Goal: Contribute content: Contribute content

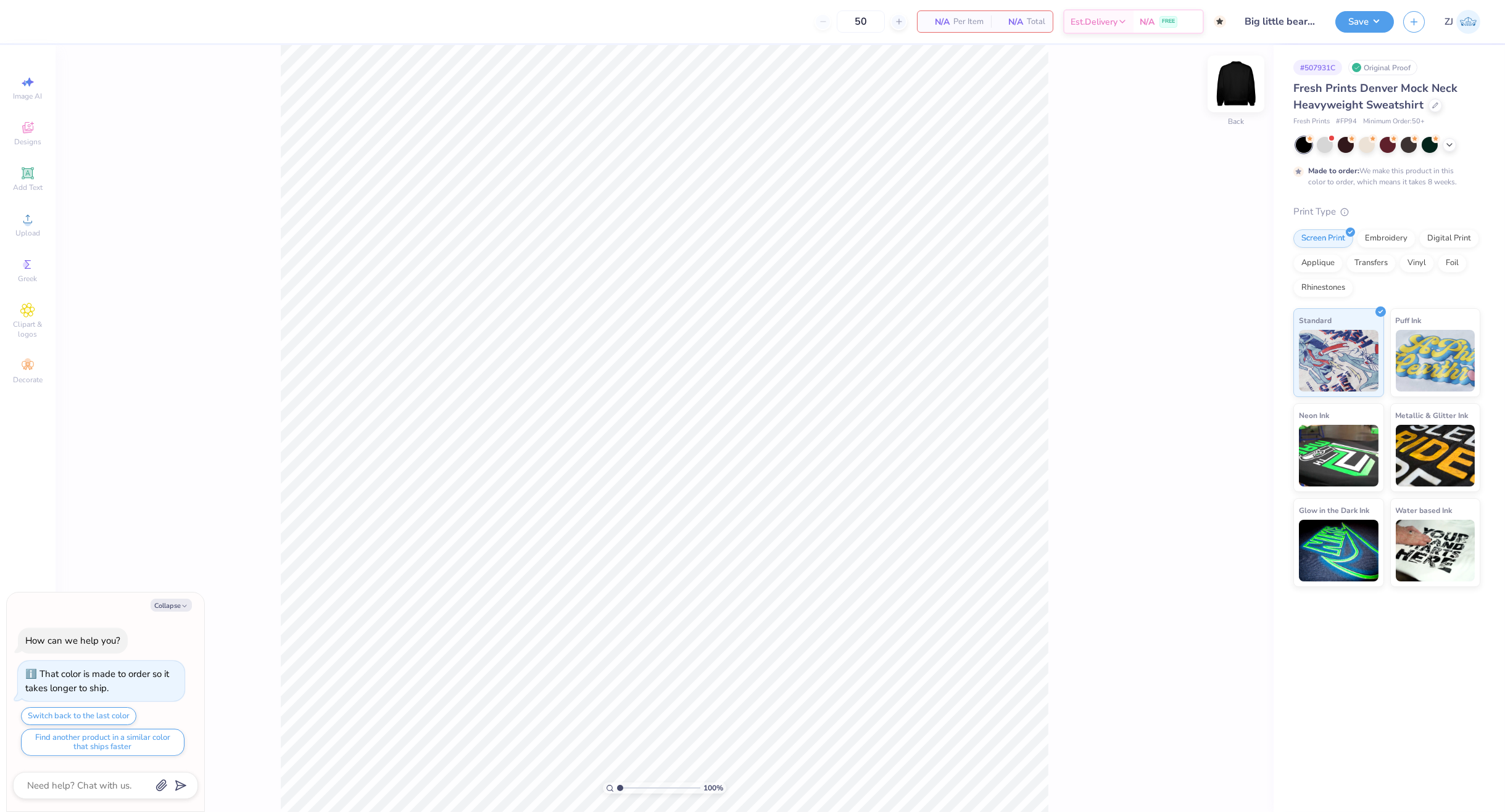
click at [1235, 85] on img at bounding box center [1236, 84] width 49 height 49
click at [1242, 82] on img at bounding box center [1236, 84] width 49 height 49
click at [32, 232] on span "Upload" at bounding box center [28, 232] width 25 height 10
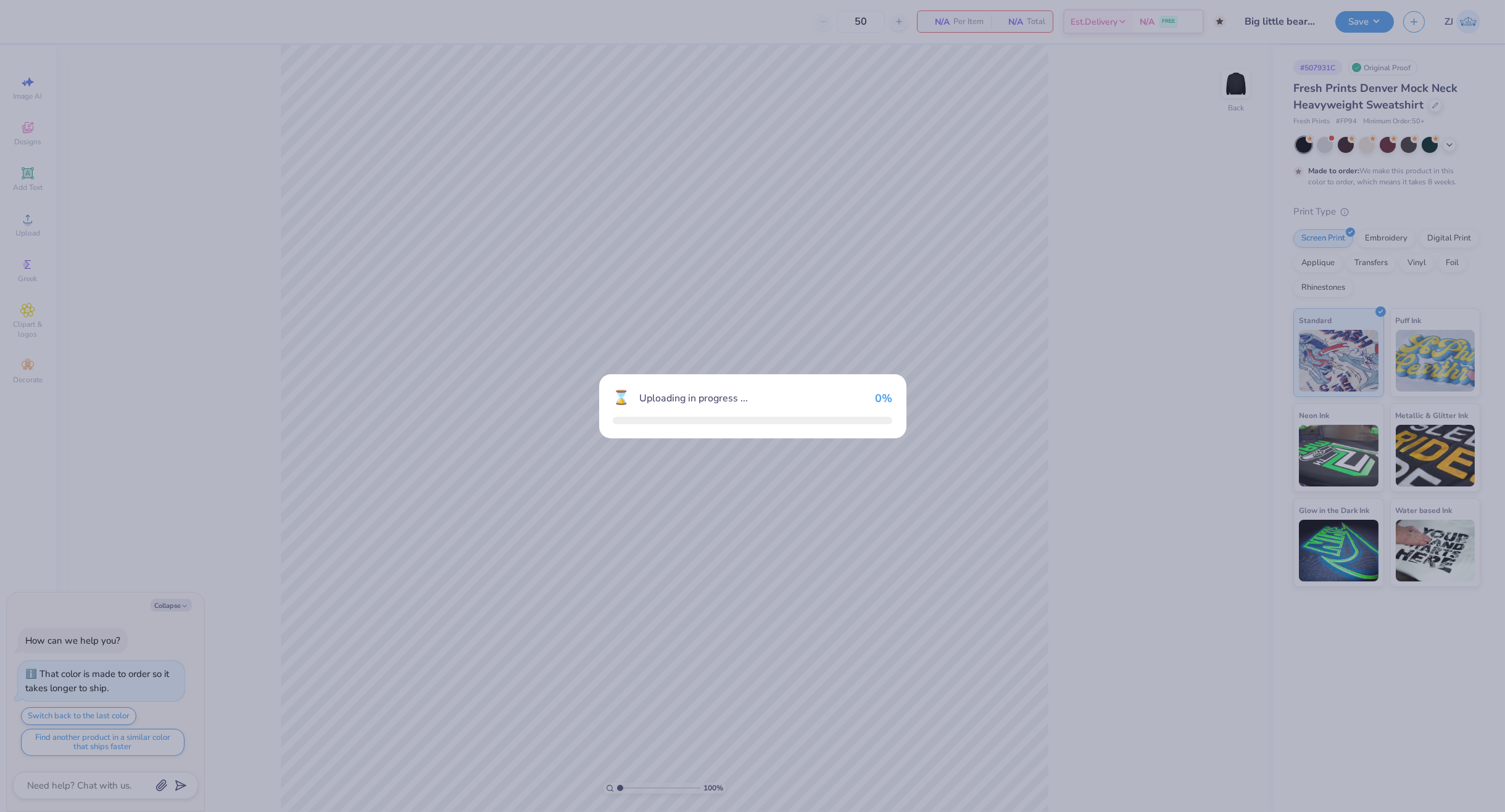
type textarea "x"
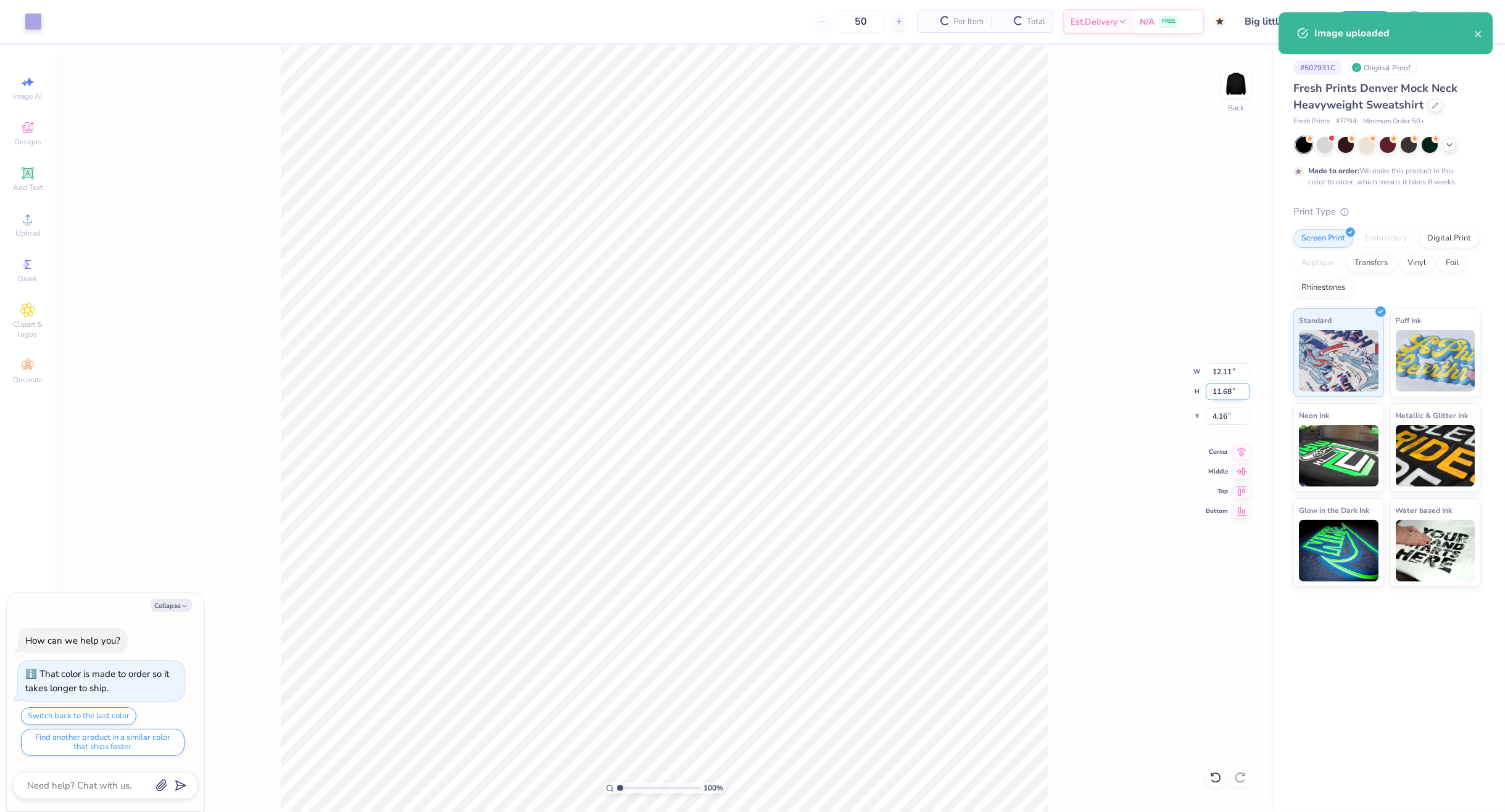
click at [1227, 394] on input "11.68" at bounding box center [1228, 391] width 44 height 18
click at [1222, 377] on input "12.11" at bounding box center [1228, 372] width 44 height 18
type input "3.5"
type textarea "x"
type input "3.50"
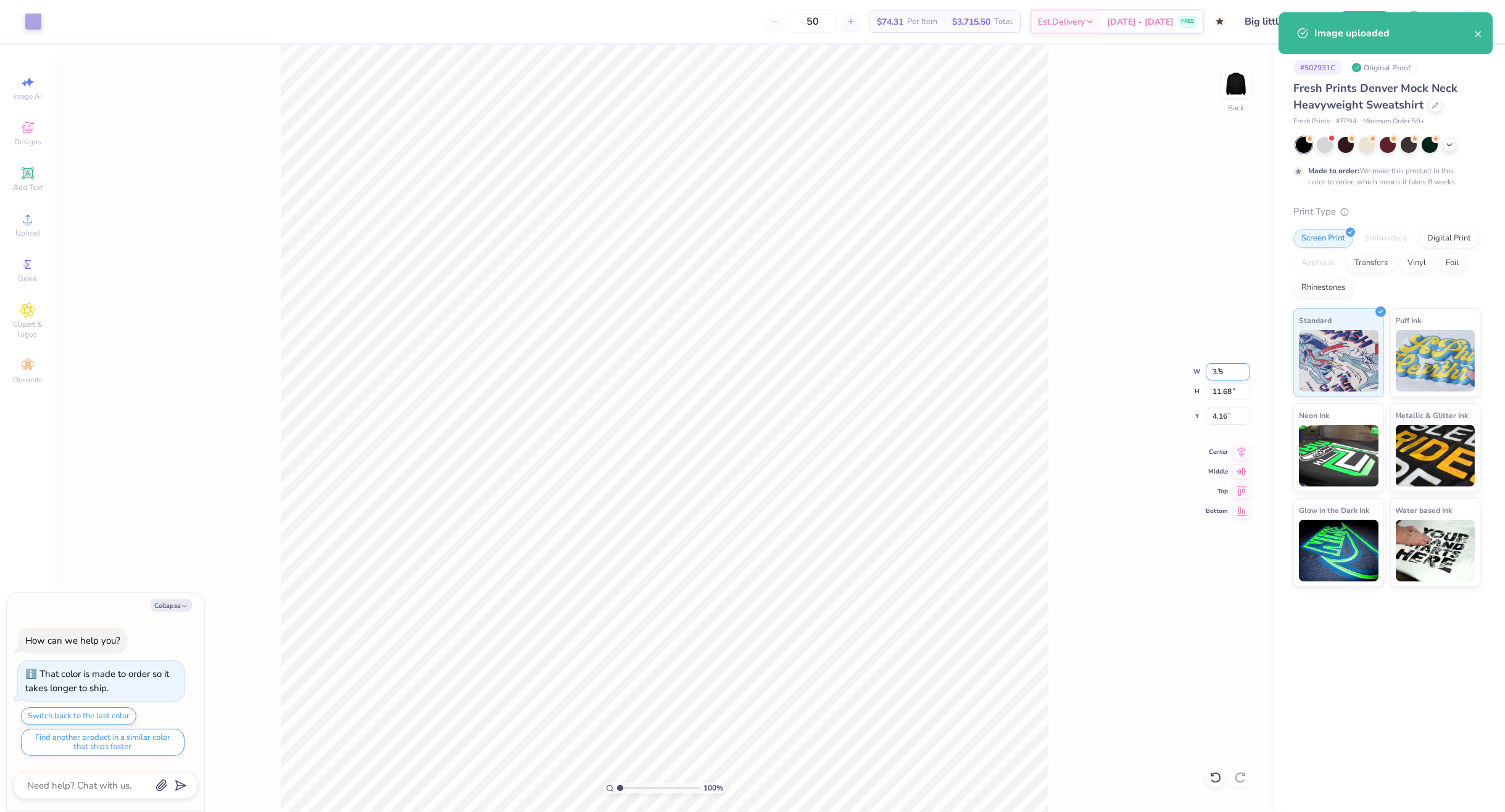
type input "3.38"
type input "8.31"
type textarea "x"
type input "3.00"
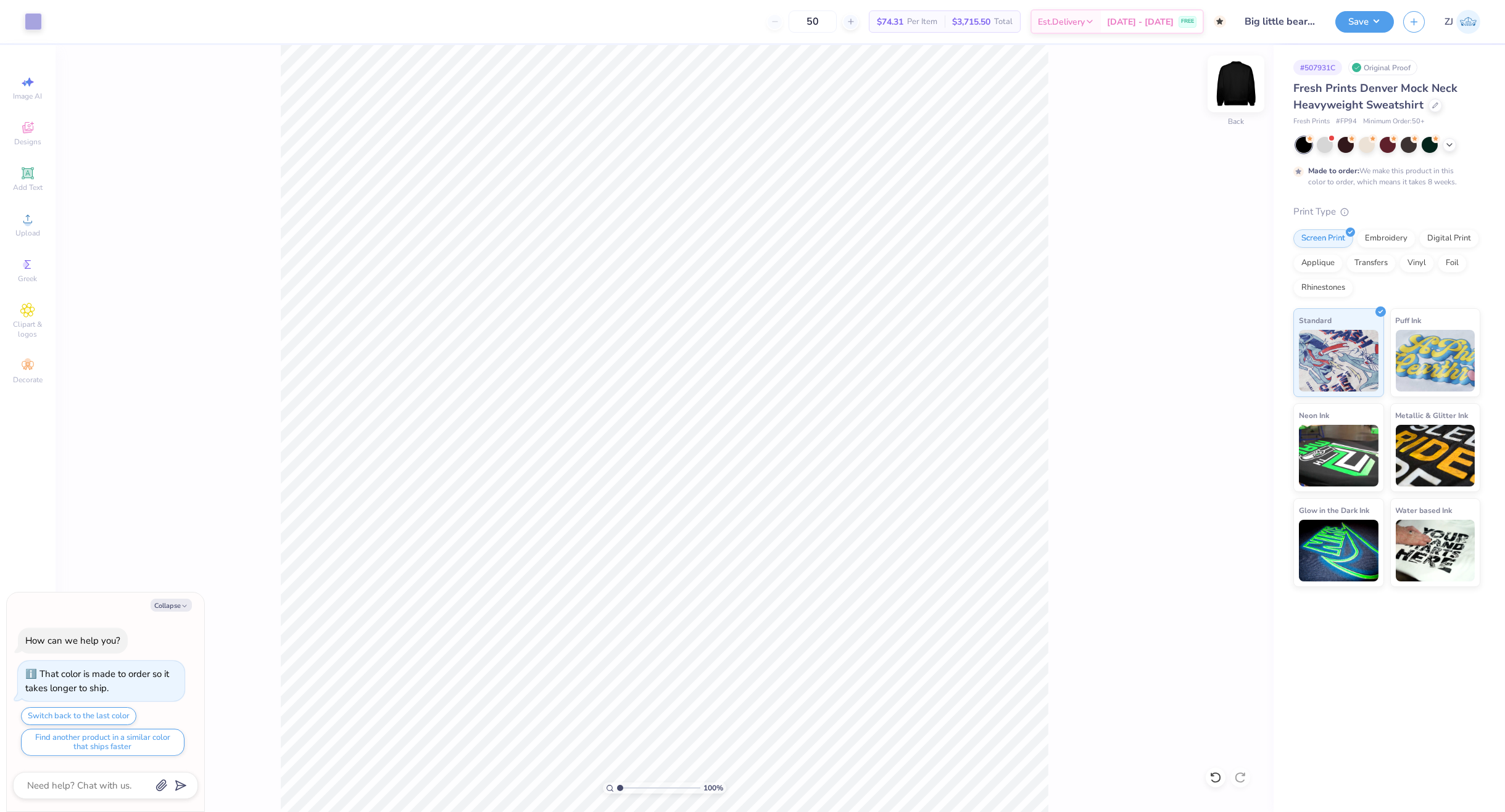
click at [1231, 94] on img at bounding box center [1236, 84] width 49 height 49
click at [21, 214] on icon at bounding box center [27, 218] width 15 height 15
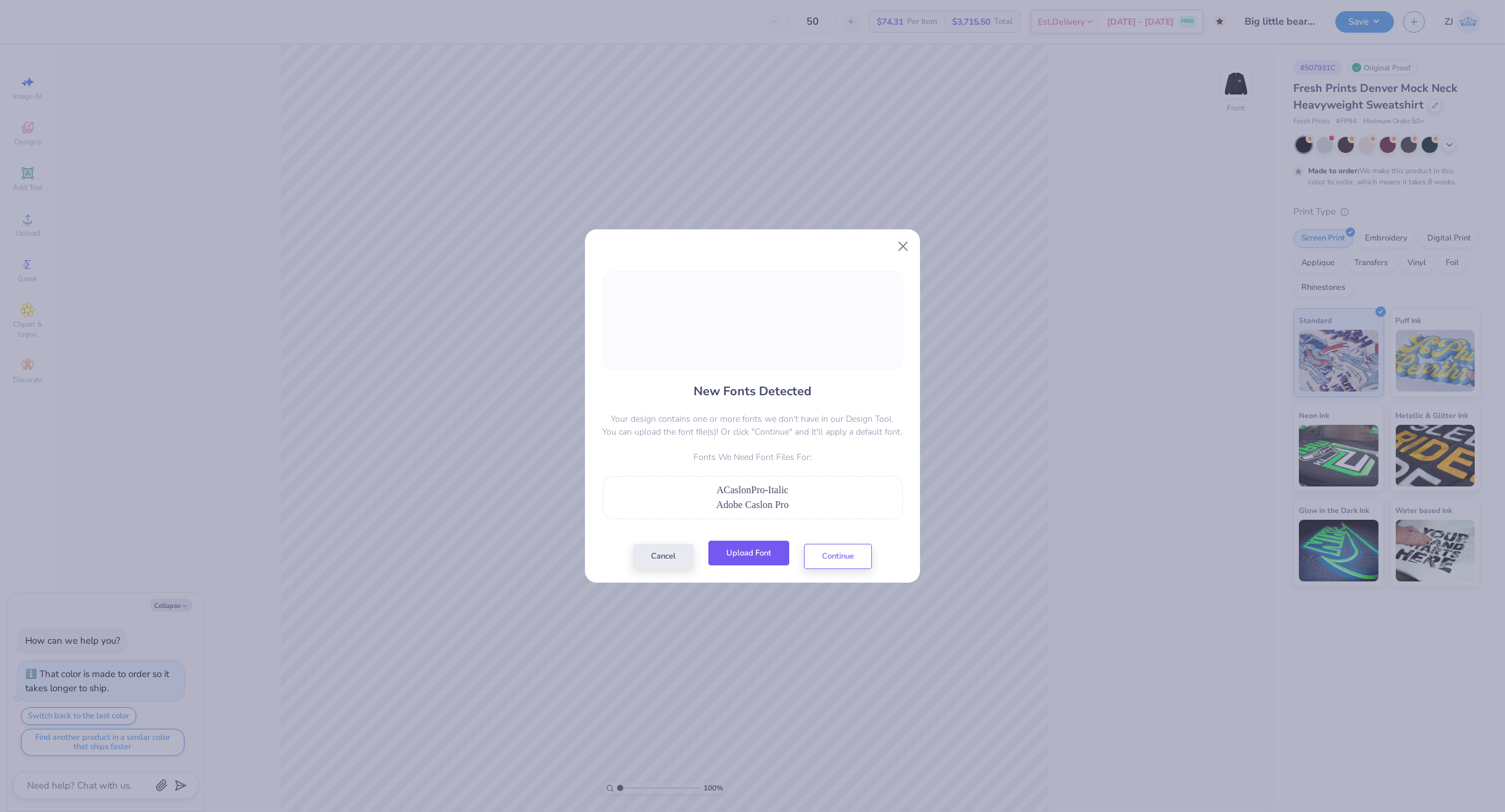
click at [771, 550] on button "Upload Font" at bounding box center [749, 553] width 81 height 26
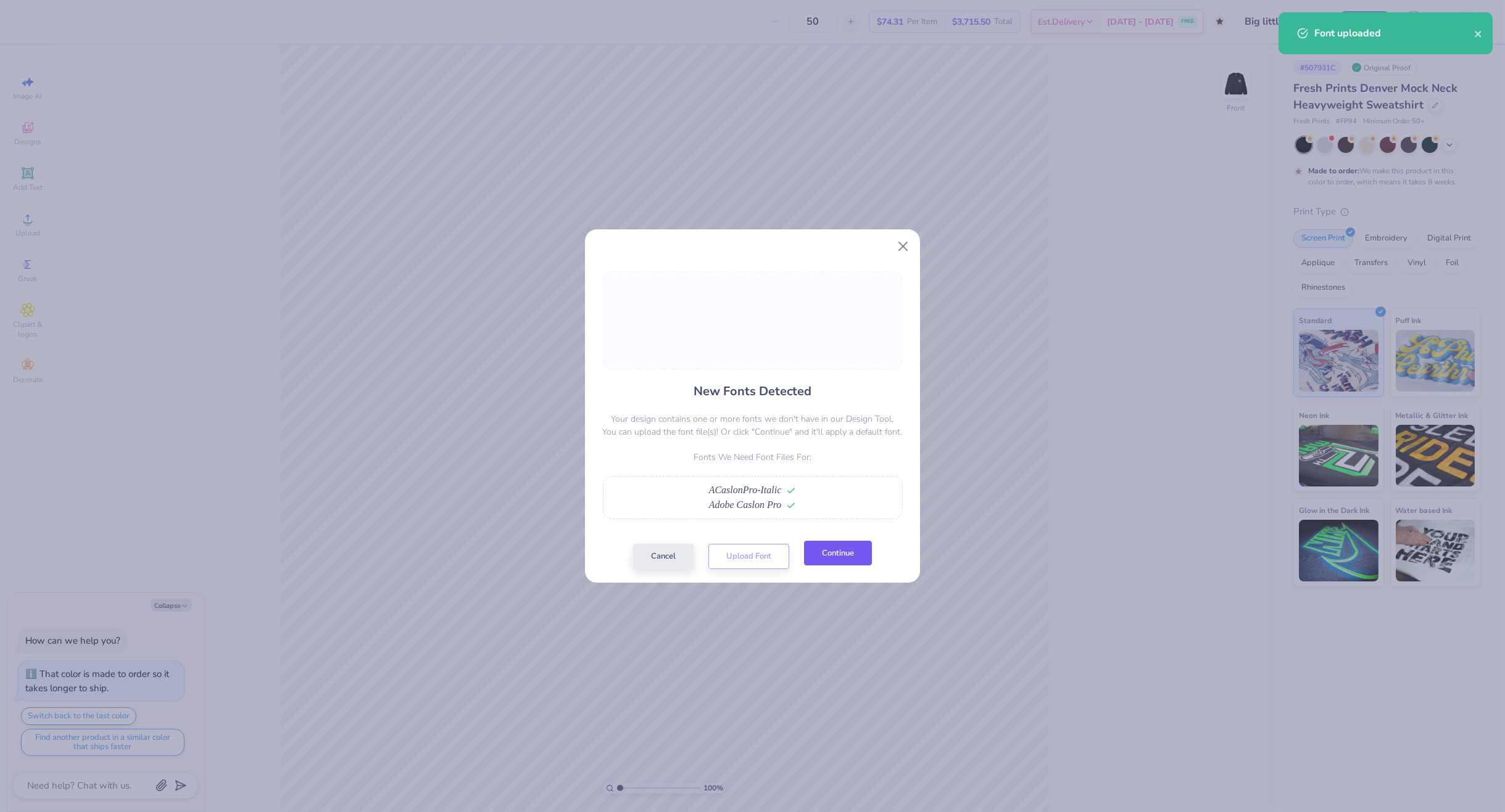
click at [863, 553] on button "Continue" at bounding box center [837, 553] width 68 height 26
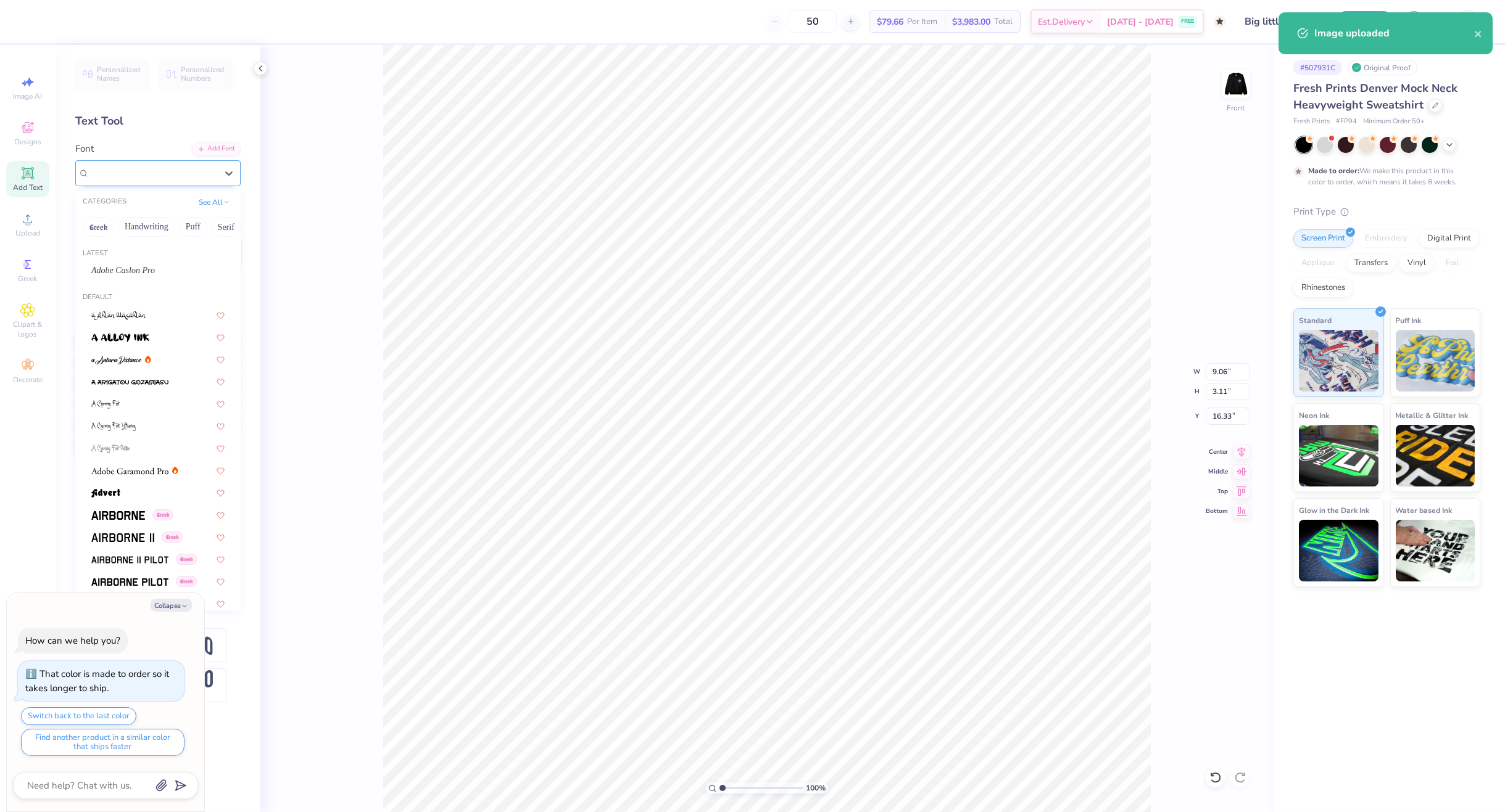
click at [114, 178] on div "Super Dream" at bounding box center [152, 173] width 129 height 19
click at [150, 271] on div "Adobe Caslon Pro" at bounding box center [158, 270] width 133 height 13
type textarea "x"
type input "9.80"
type input "3.42"
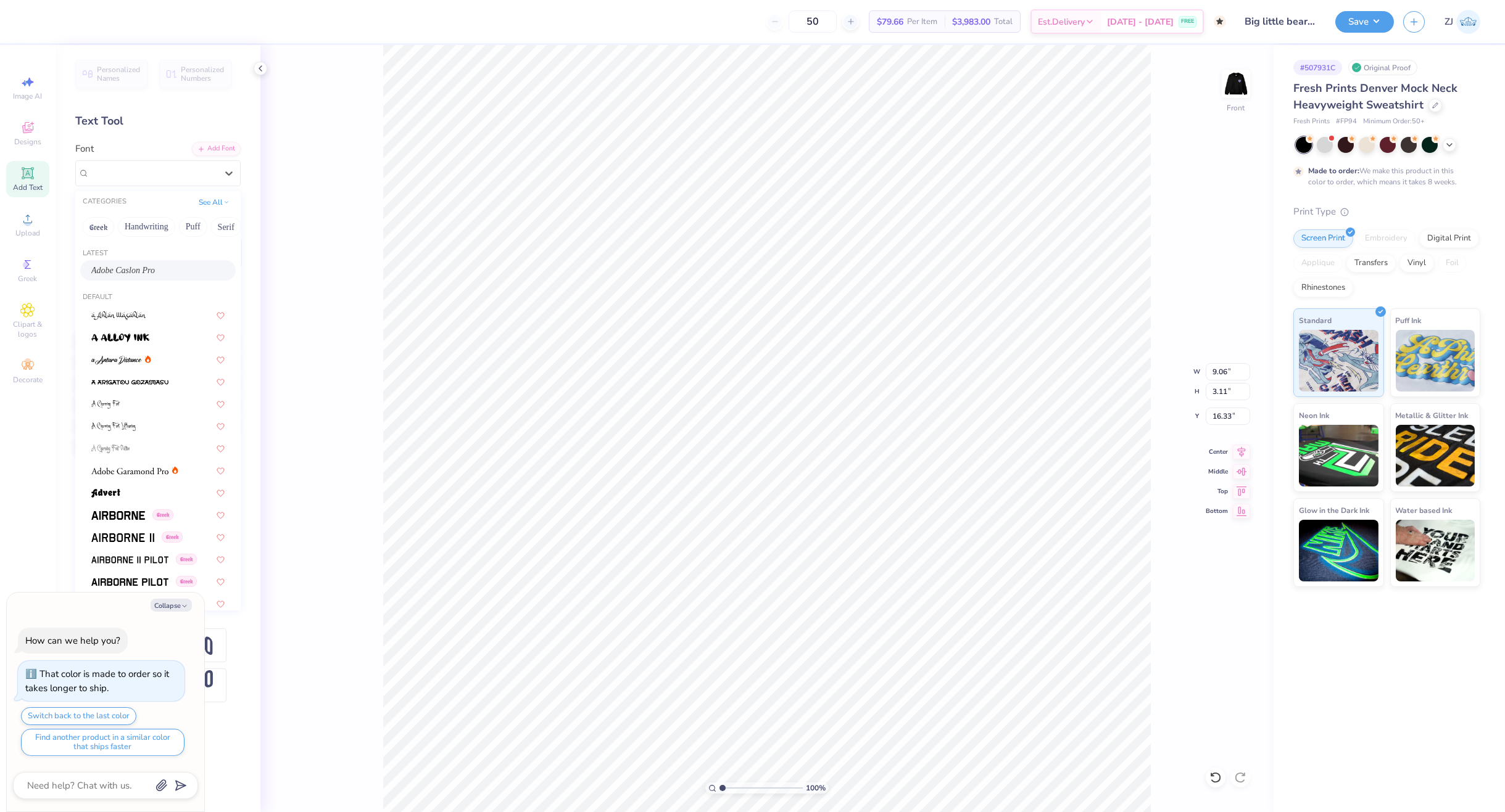
type input "16.12"
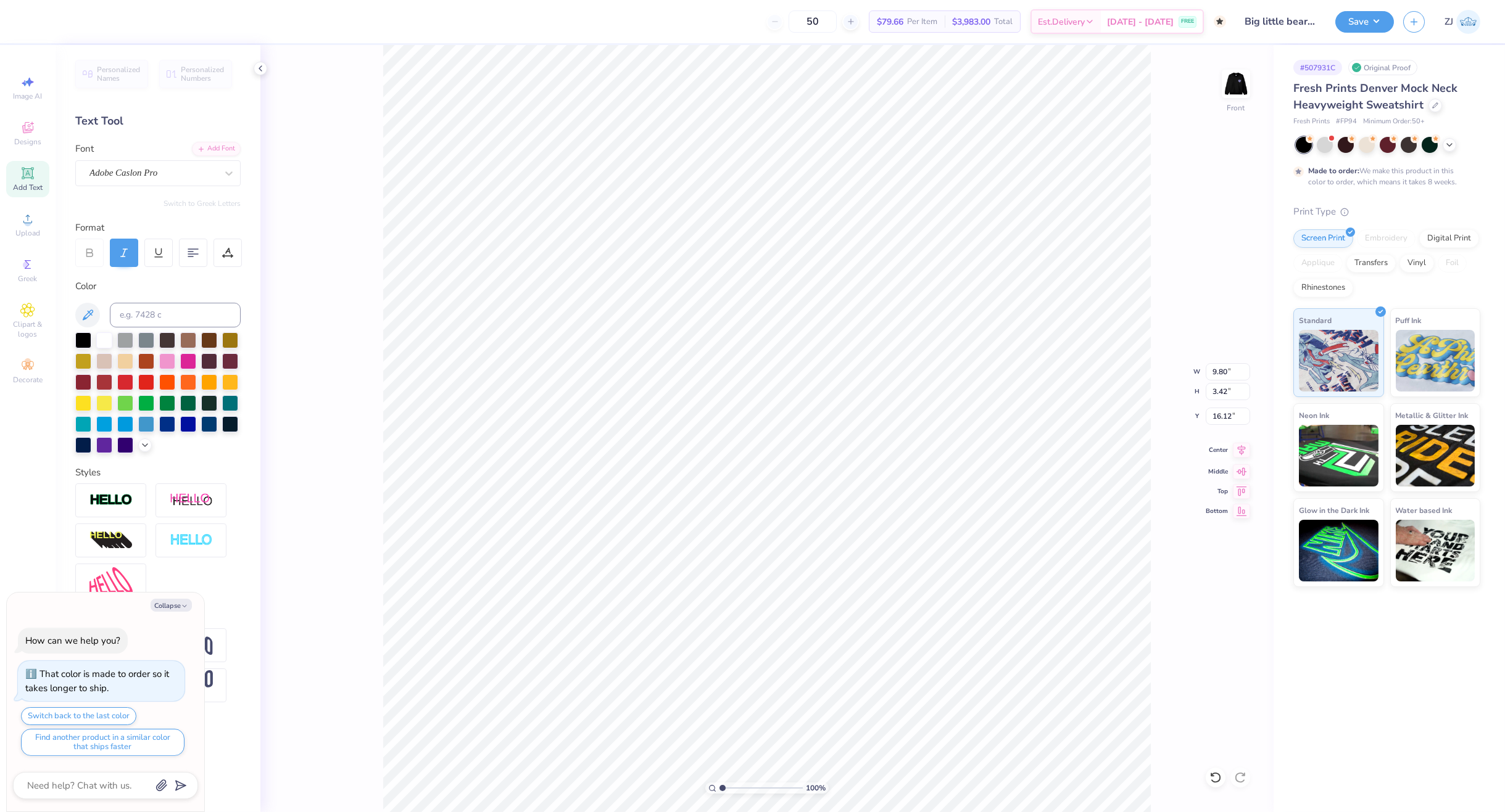
click at [1245, 450] on icon at bounding box center [1242, 450] width 18 height 15
type textarea "x"
type input "15.00"
type input "11.68"
type input "5.06"
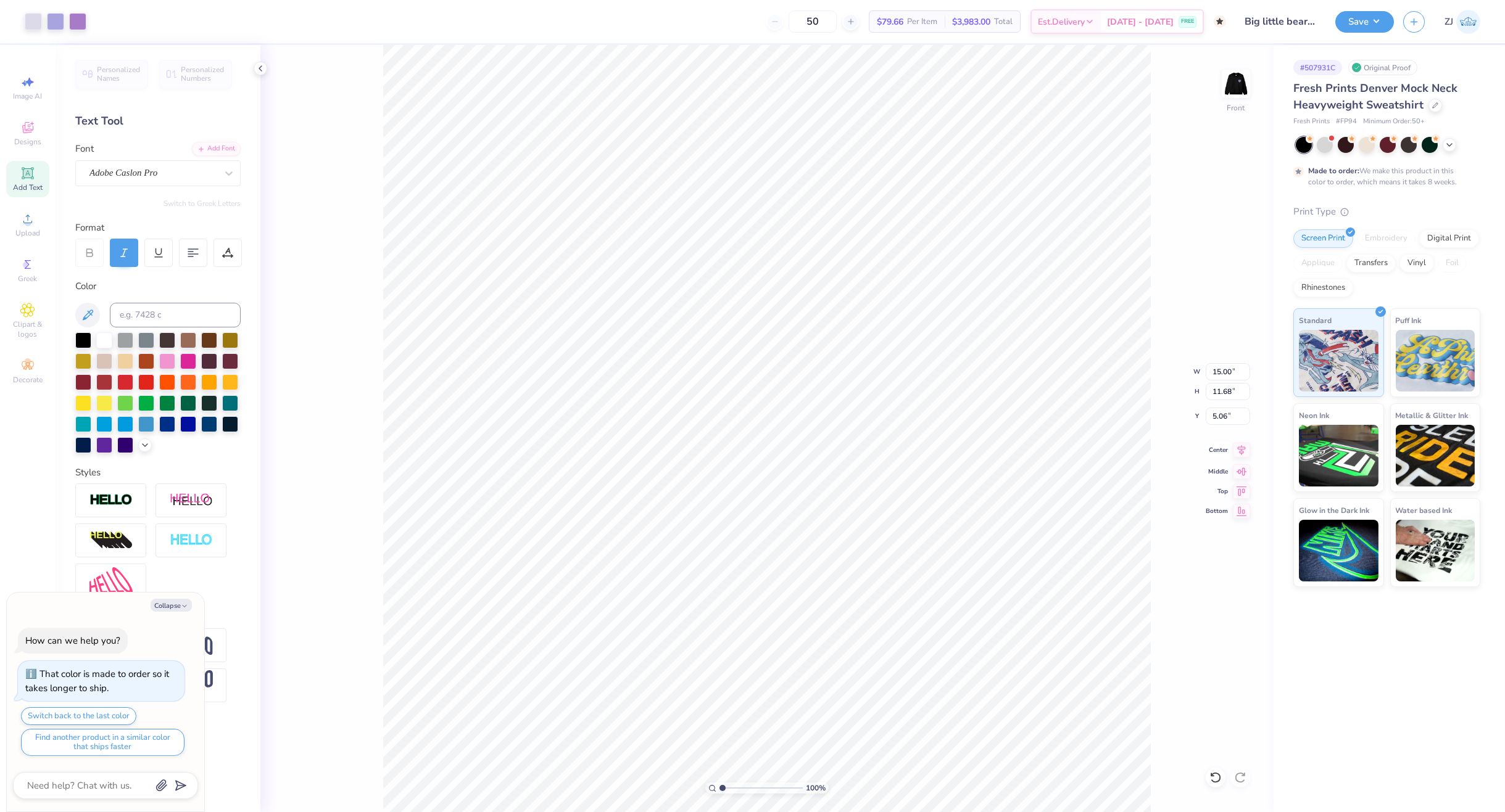
click at [1245, 450] on icon at bounding box center [1242, 450] width 18 height 15
type textarea "x"
click at [1222, 370] on input "15.00" at bounding box center [1228, 372] width 44 height 18
type input "12"
type textarea "x"
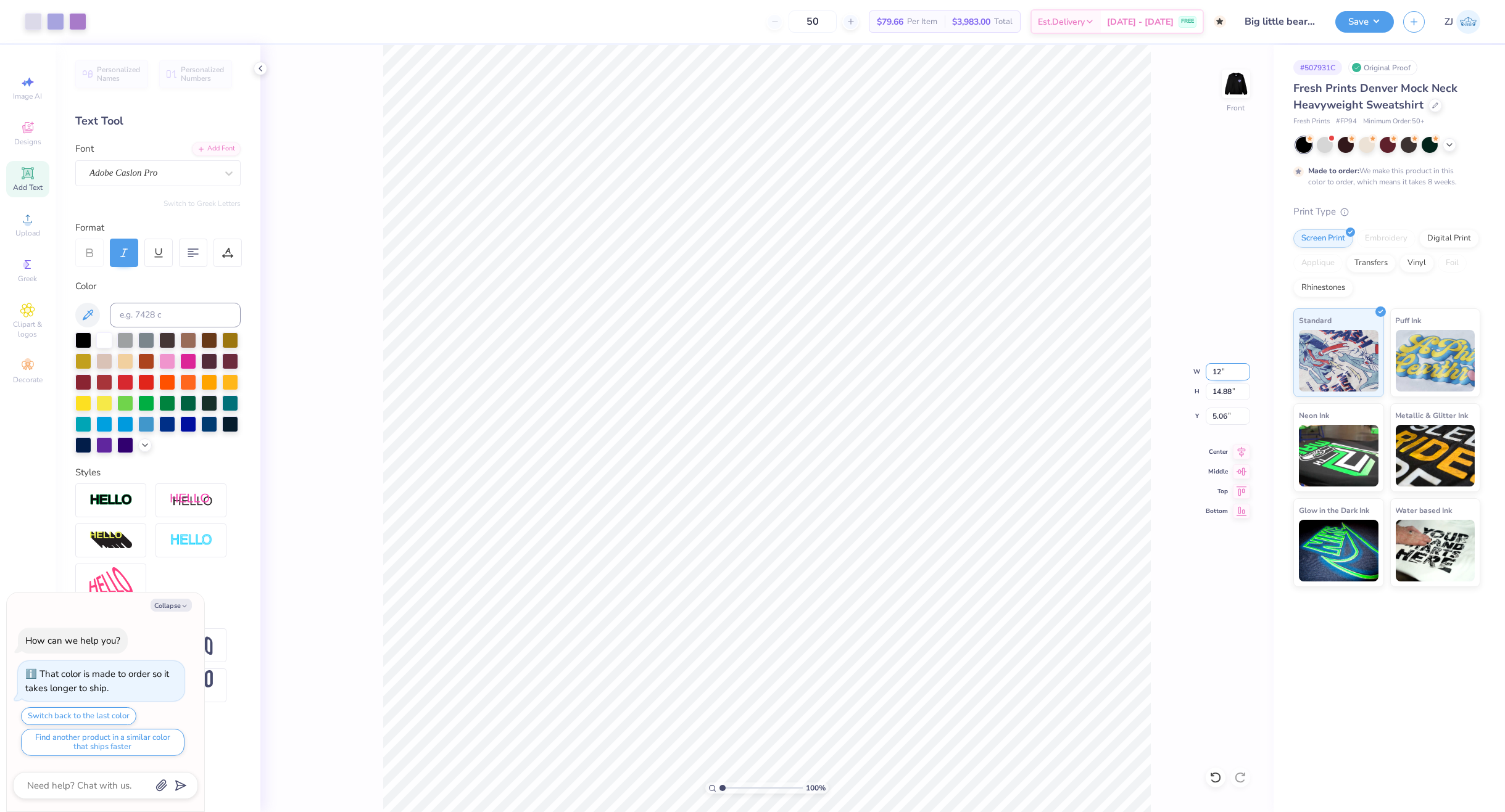
type input "12.00"
type input "11.90"
click at [1225, 419] on input "6.55" at bounding box center [1228, 416] width 44 height 18
type input "3"
type textarea "x"
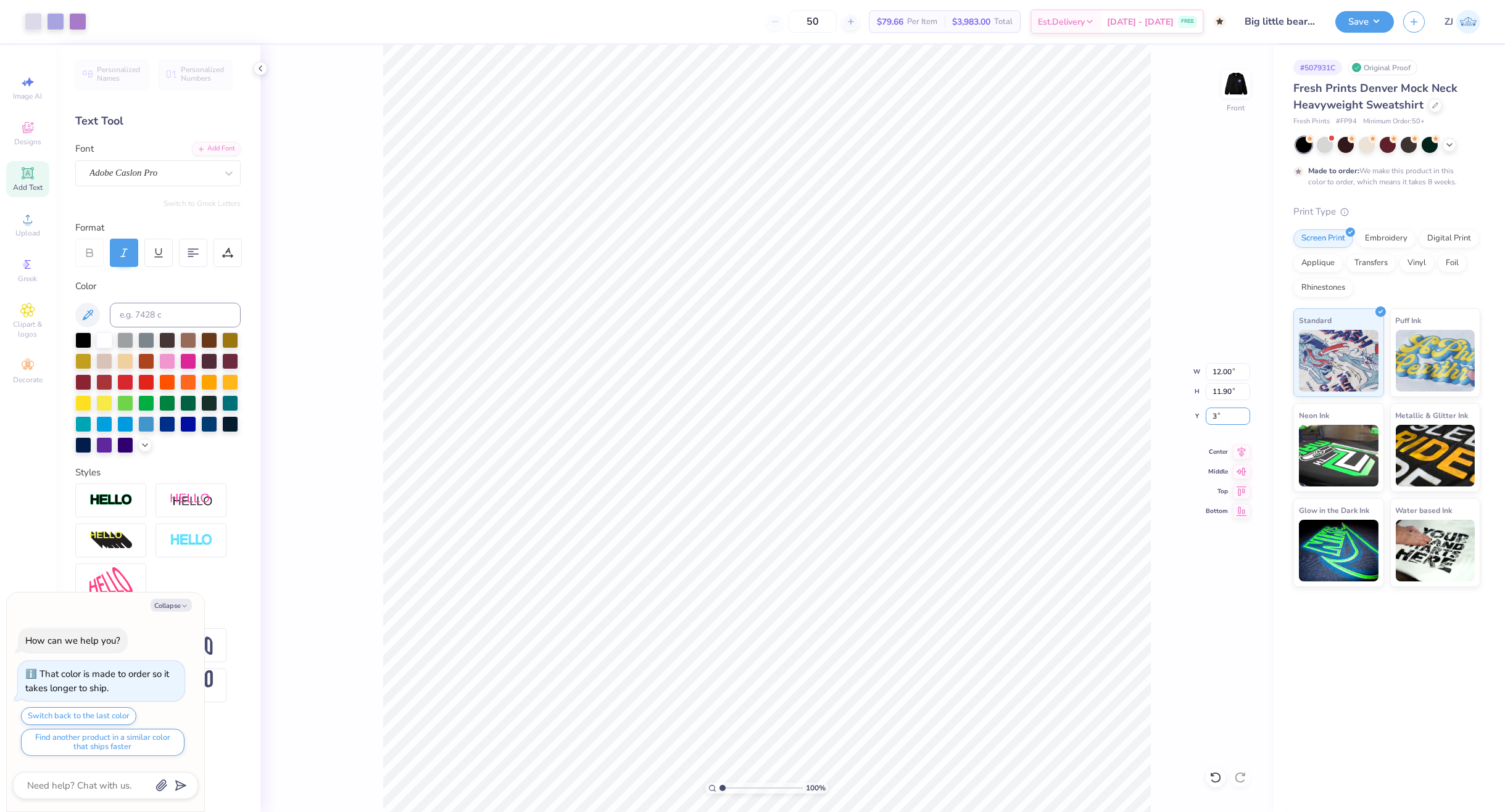
type input "3.00"
click at [1350, 21] on button "Save" at bounding box center [1364, 20] width 59 height 22
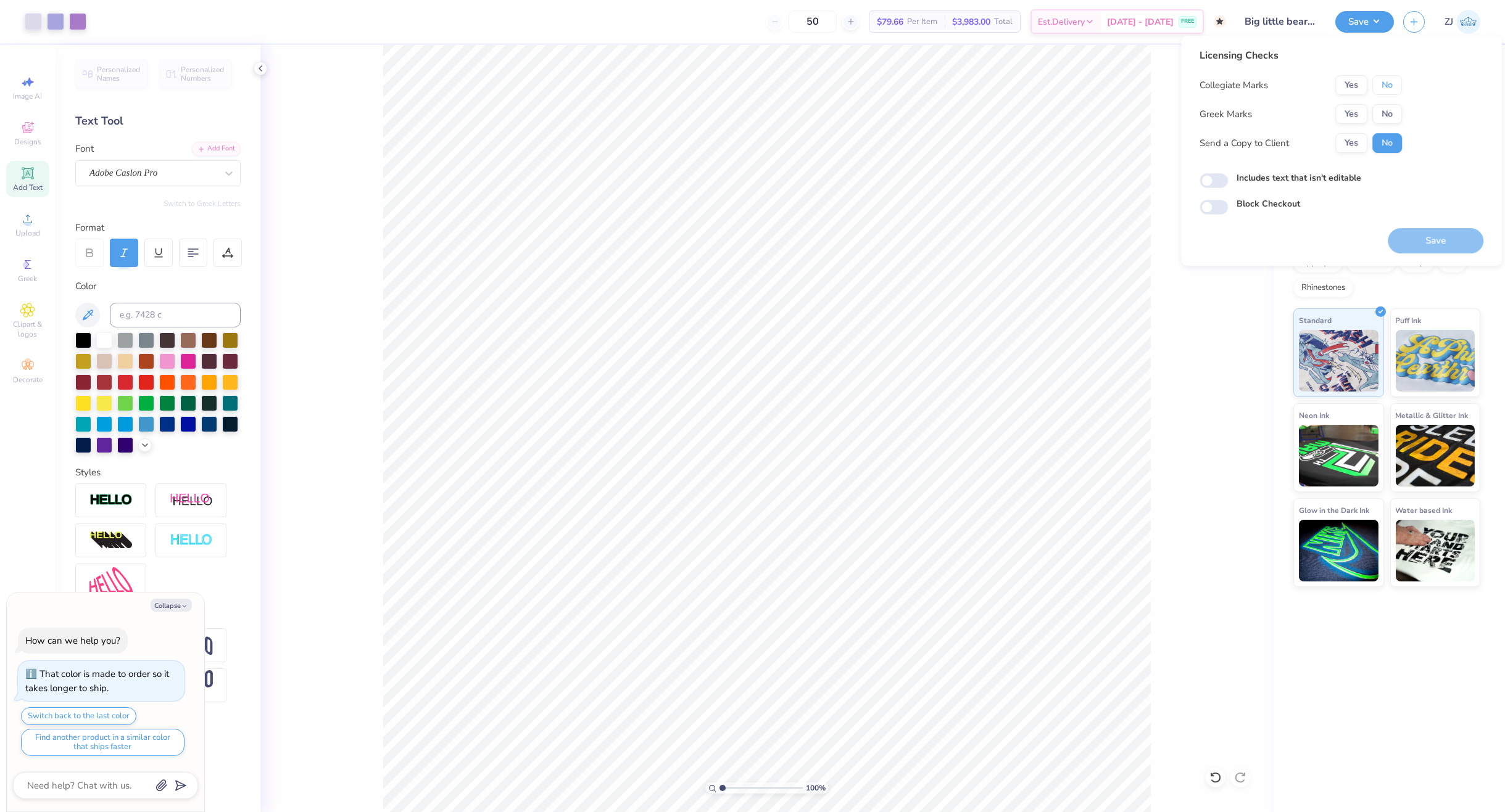
click at [1391, 85] on button "No" at bounding box center [1387, 85] width 30 height 19
click at [1334, 125] on div "Collegiate Marks Yes No Greek Marks Yes No Send a Copy to Client Yes No" at bounding box center [1301, 114] width 202 height 77
click at [1347, 119] on button "Yes" at bounding box center [1351, 113] width 32 height 19
type textarea "x"
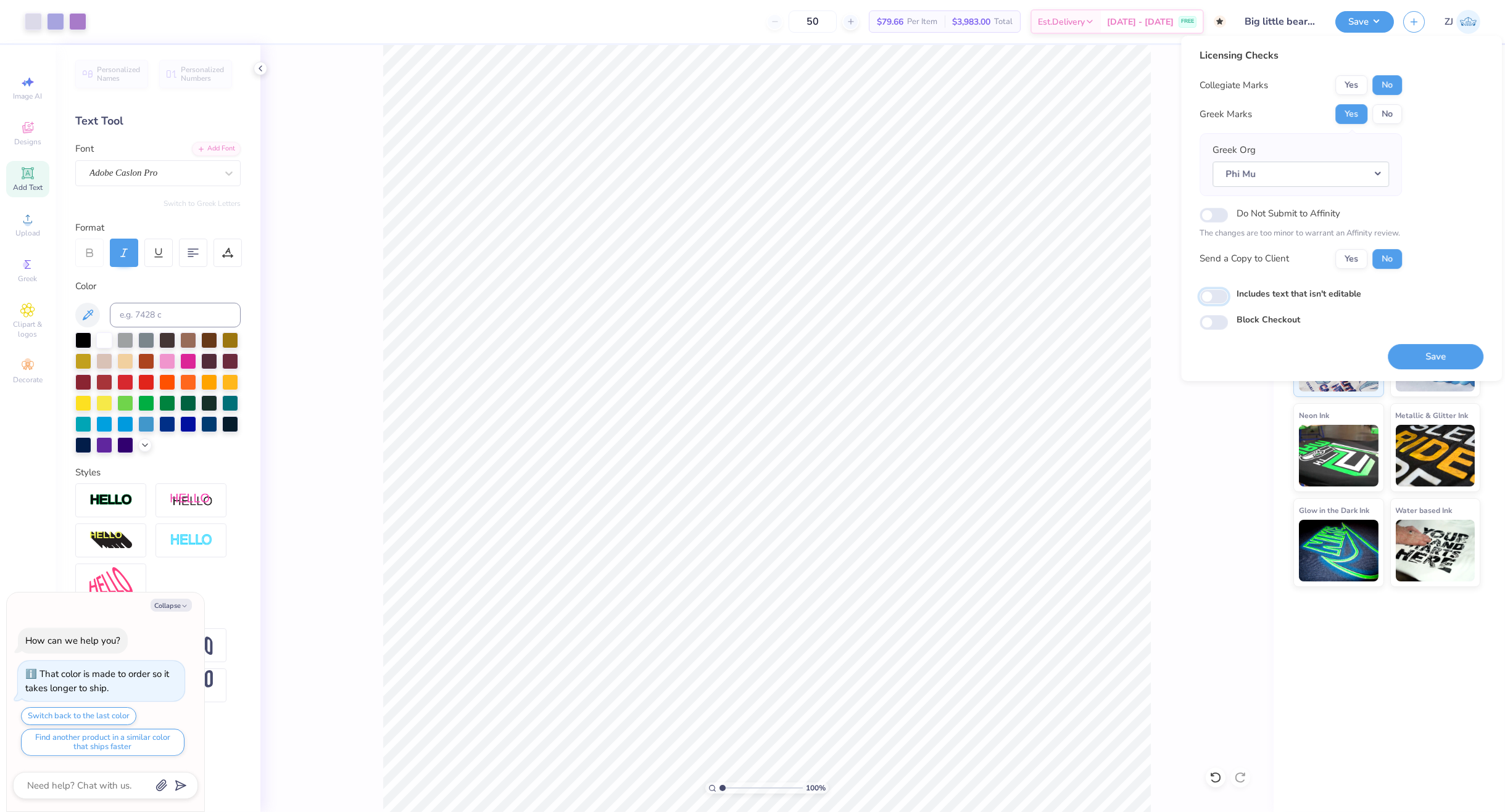
click at [1215, 298] on input "Includes text that isn't editable" at bounding box center [1214, 296] width 28 height 15
checkbox input "true"
click at [1449, 351] on button "Save" at bounding box center [1435, 356] width 96 height 26
type textarea "x"
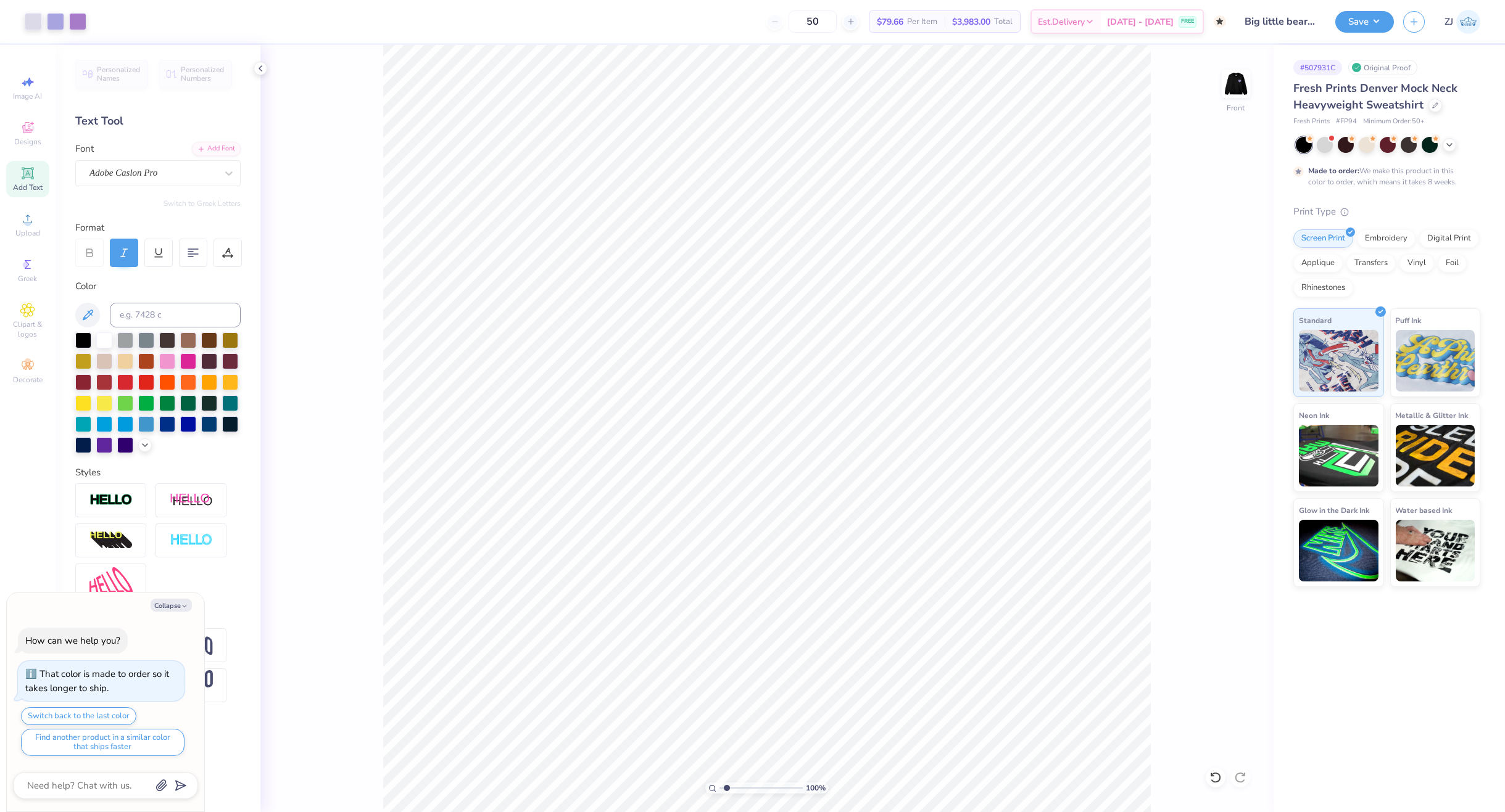
click at [727, 786] on input "range" at bounding box center [760, 788] width 84 height 11
click at [738, 787] on input "range" at bounding box center [760, 788] width 84 height 11
click at [759, 788] on input "range" at bounding box center [760, 788] width 84 height 11
click at [711, 786] on icon at bounding box center [712, 788] width 8 height 8
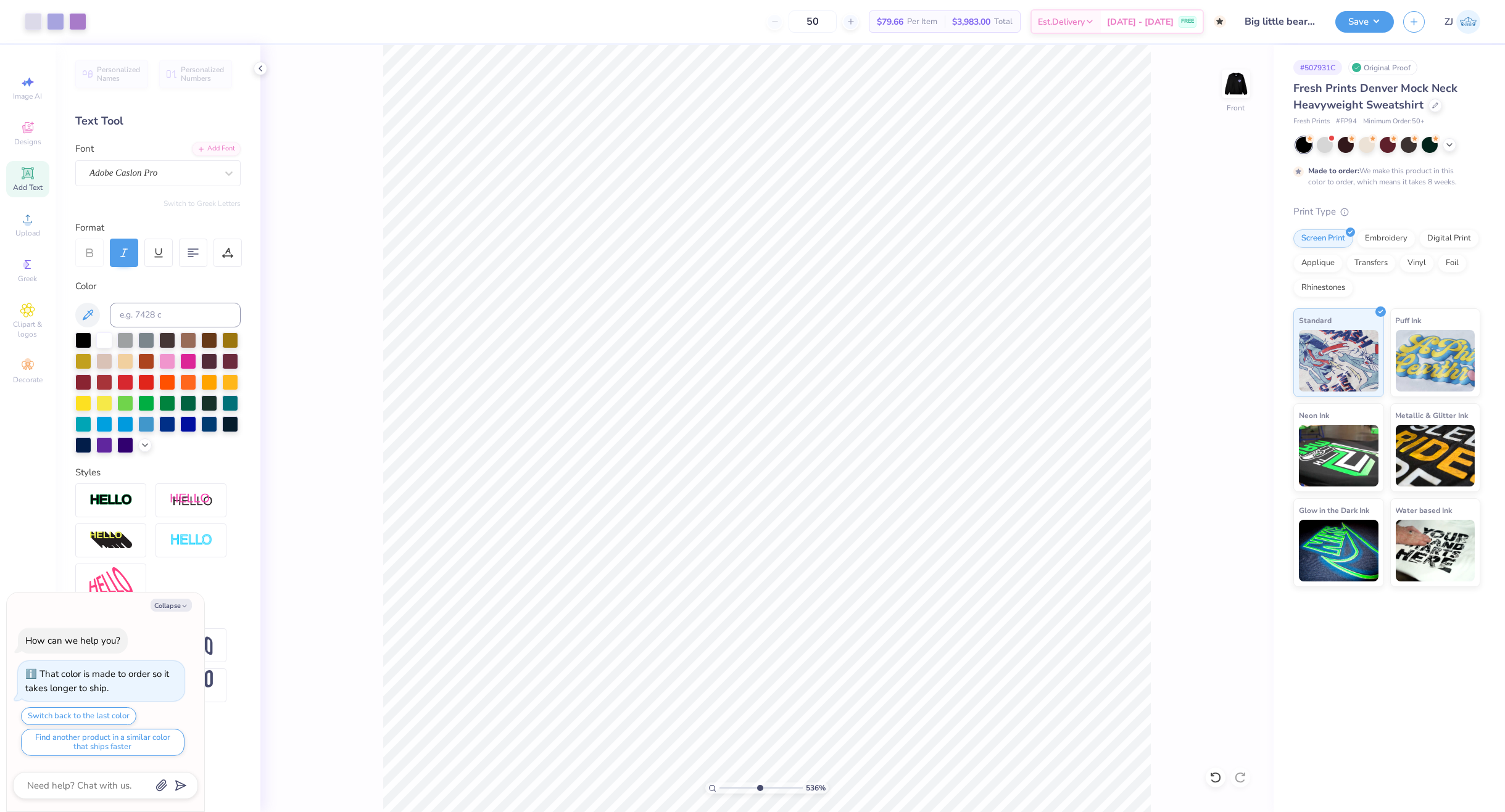
type input "1"
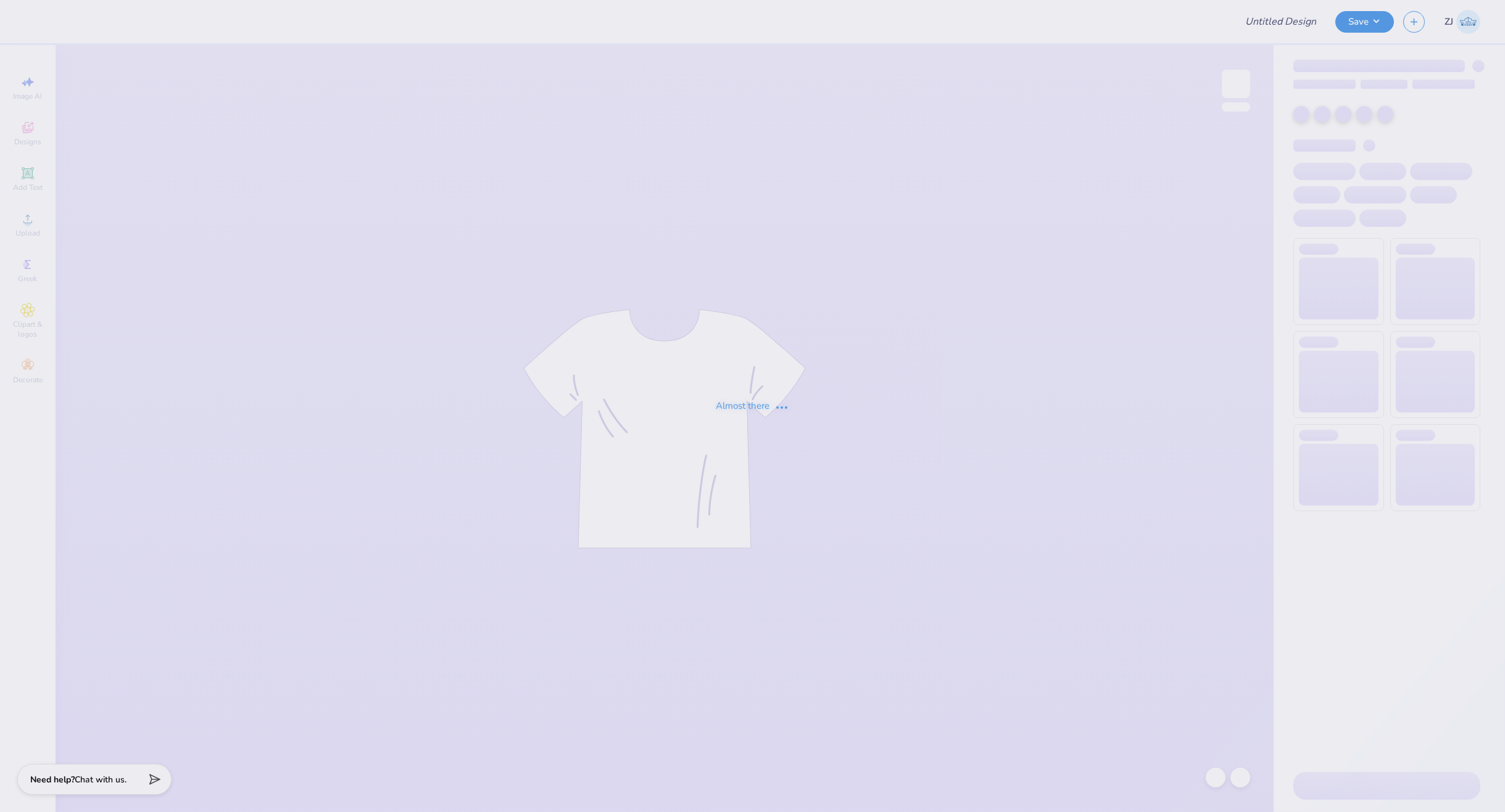
type input "Big little bear idea"
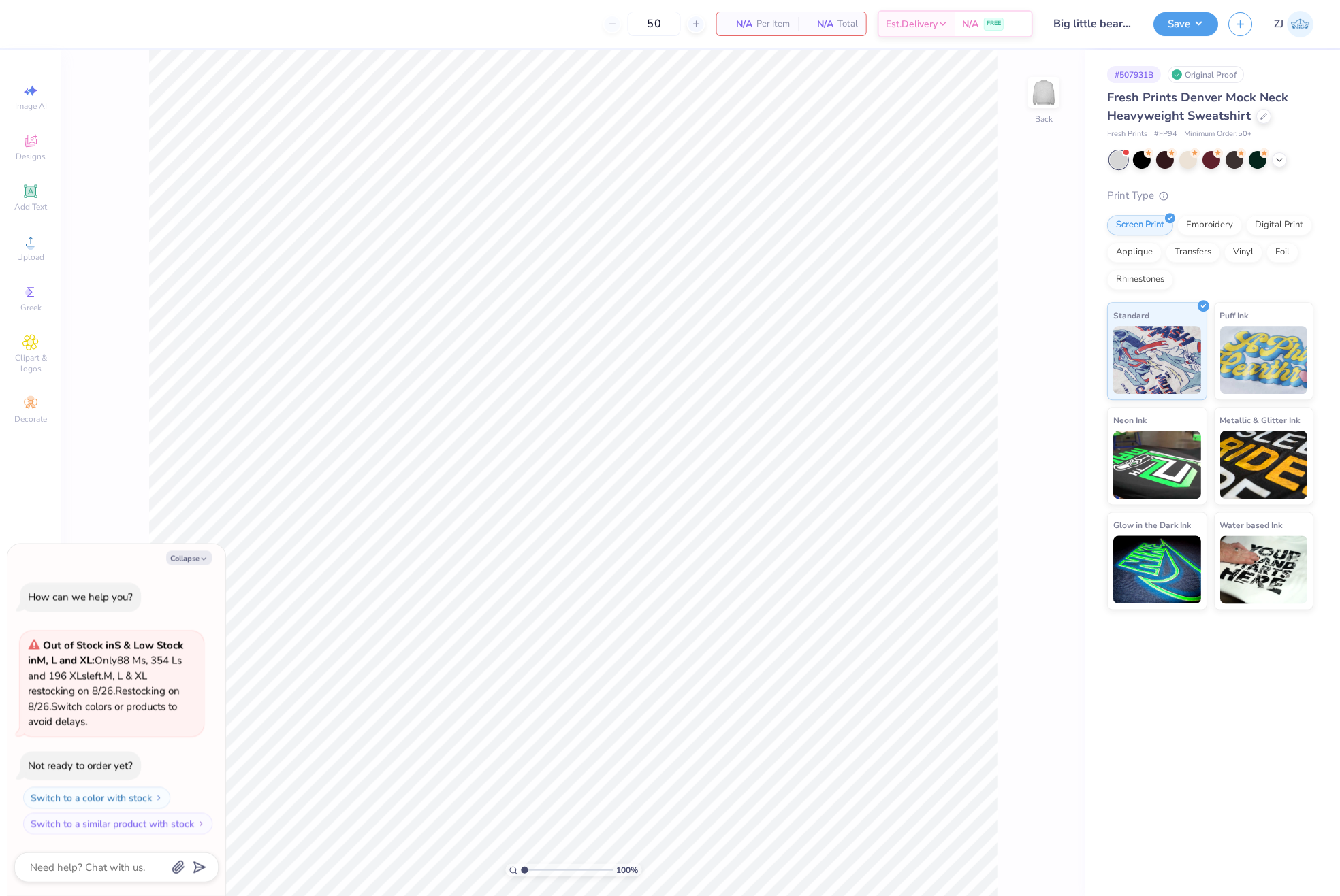
type textarea "x"
